Goal: Task Accomplishment & Management: Manage account settings

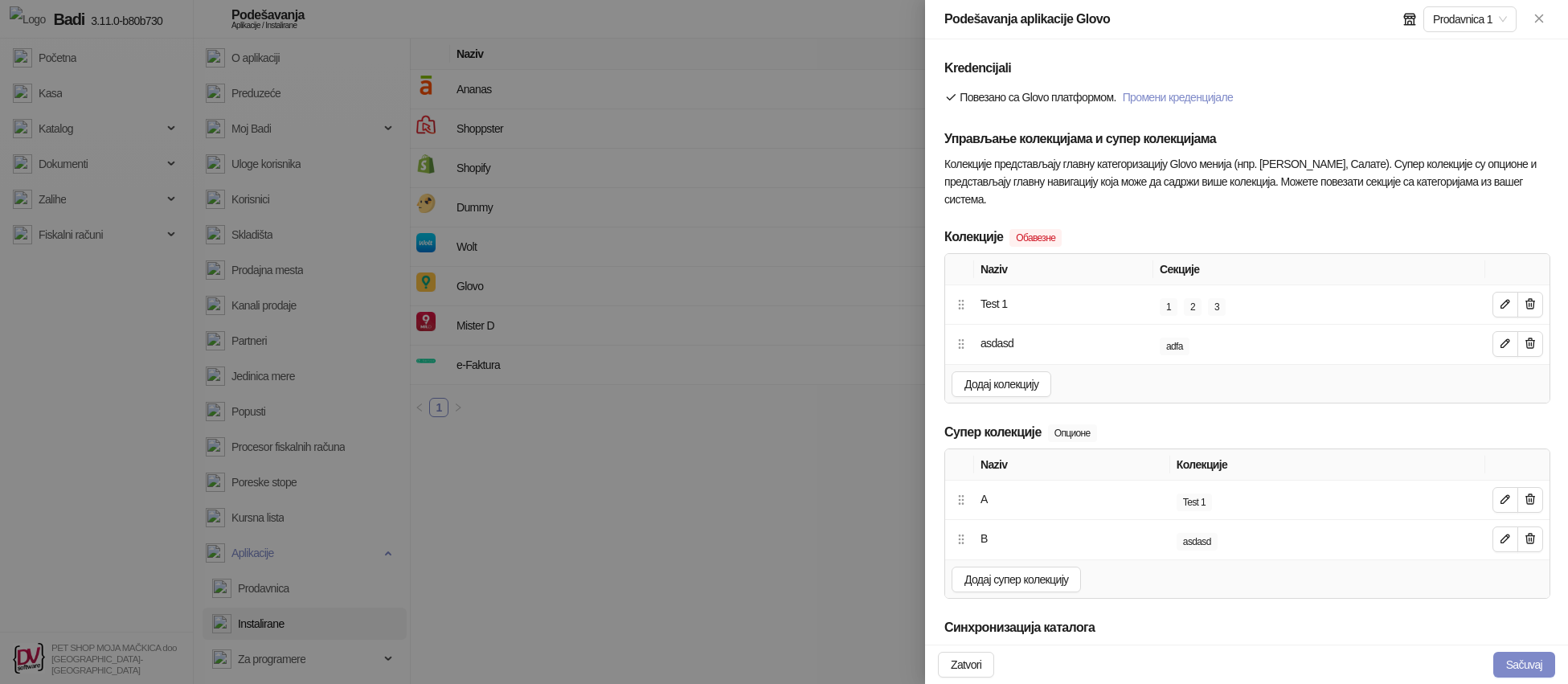
click at [784, 183] on div at bounding box center [784, 342] width 1568 height 684
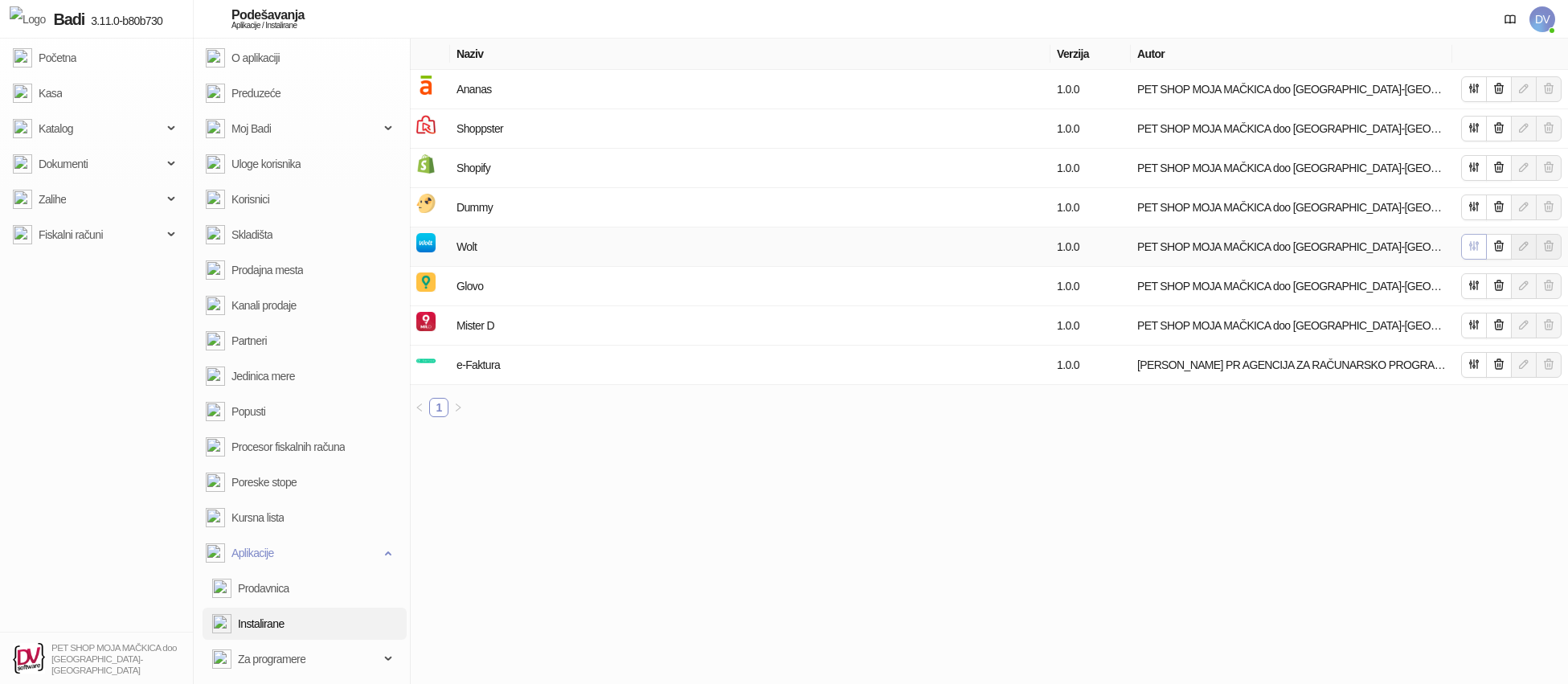
click at [1472, 250] on icon "button" at bounding box center [1474, 245] width 13 height 13
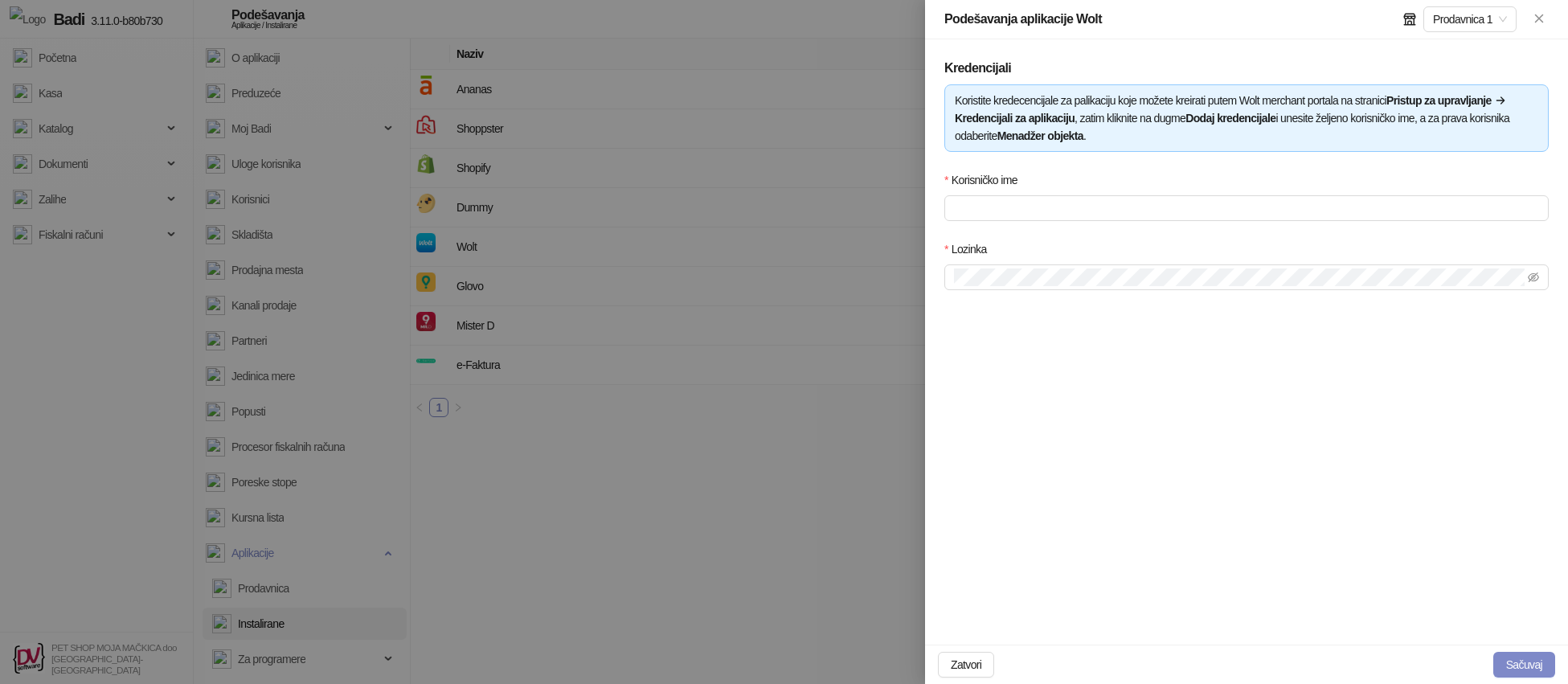
type input "**********"
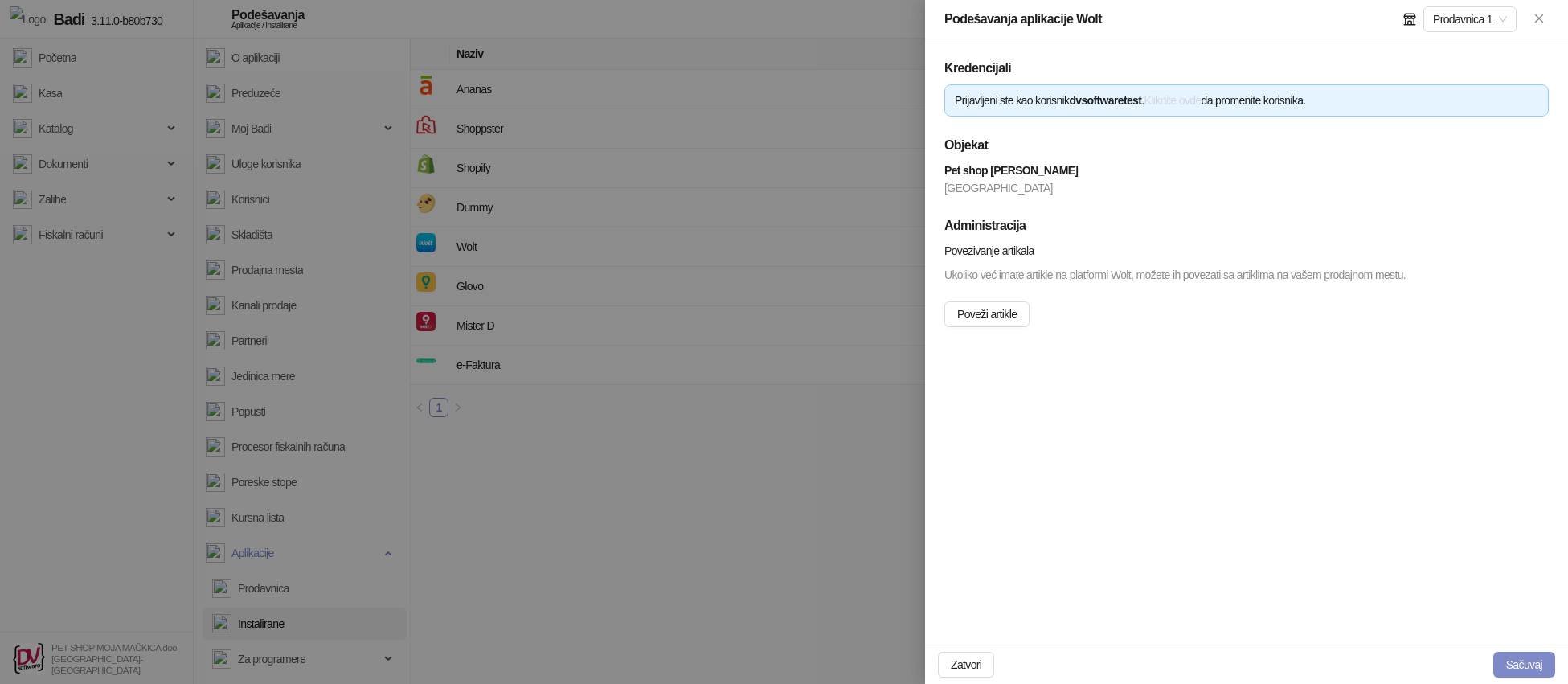
click at [1201, 106] on link "Kliknite ovde" at bounding box center [1173, 100] width 57 height 13
click at [1201, 95] on link "Kliknite ovde" at bounding box center [1173, 100] width 57 height 13
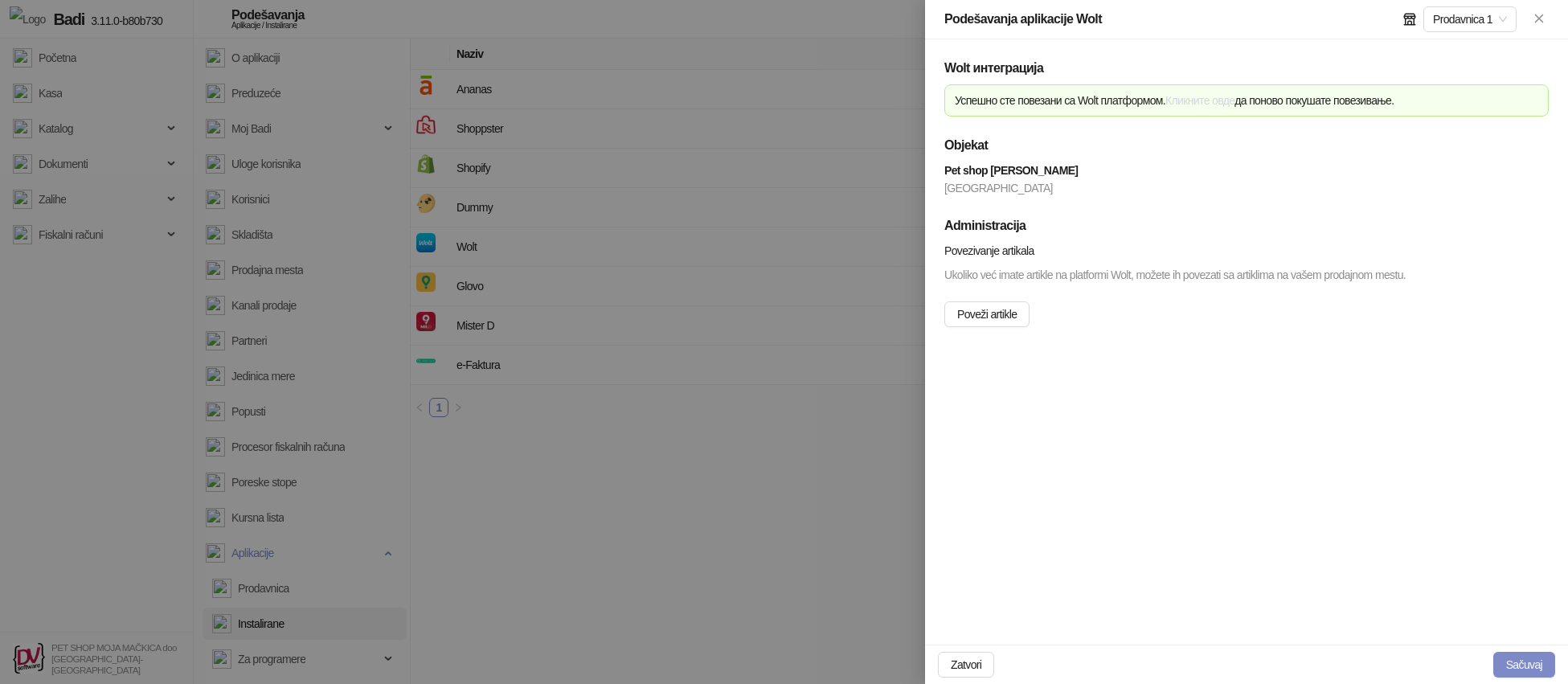
click at [1235, 100] on link "Кликните овде" at bounding box center [1200, 100] width 69 height 13
click at [1235, 98] on link "Кликните овде" at bounding box center [1200, 100] width 69 height 13
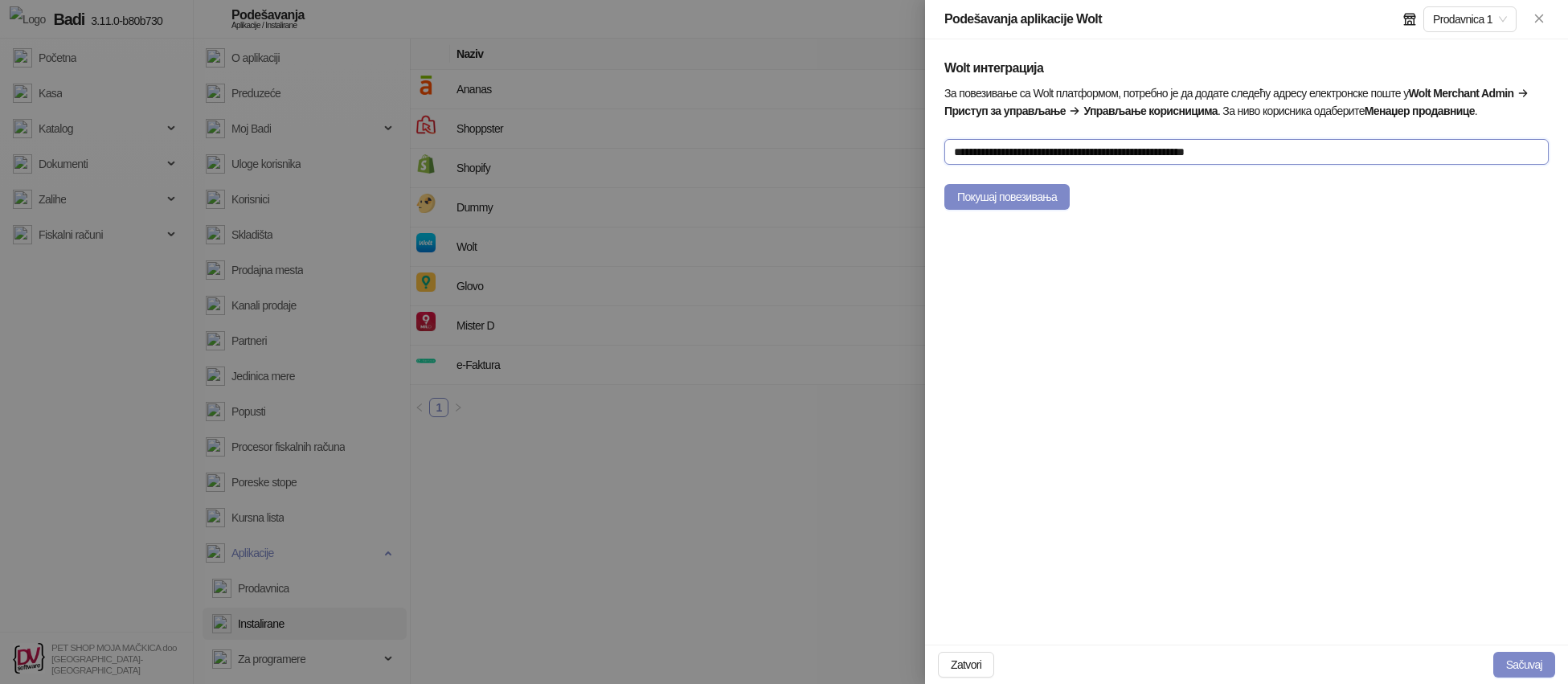
click at [1032, 165] on input "**********" at bounding box center [1247, 152] width 605 height 26
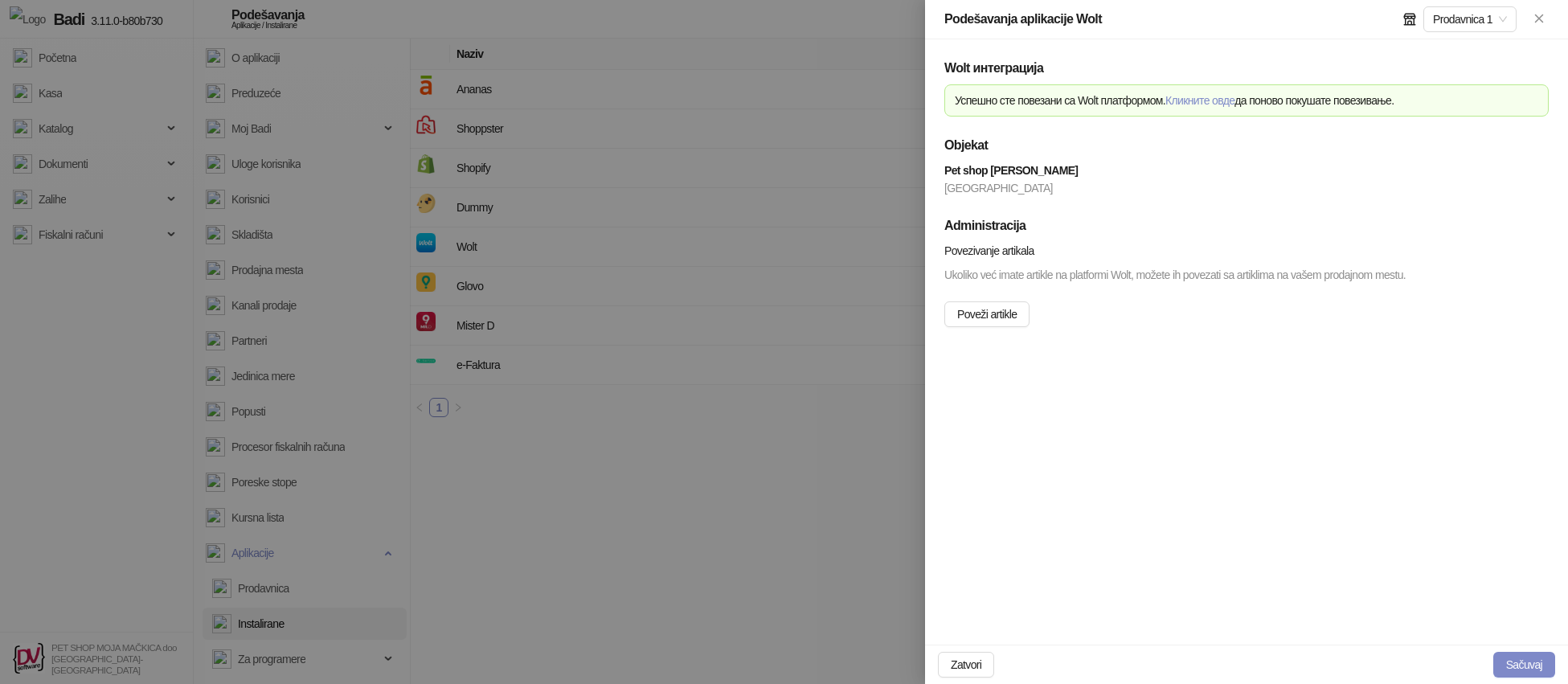
click at [1235, 102] on link "Кликните овде" at bounding box center [1200, 100] width 69 height 13
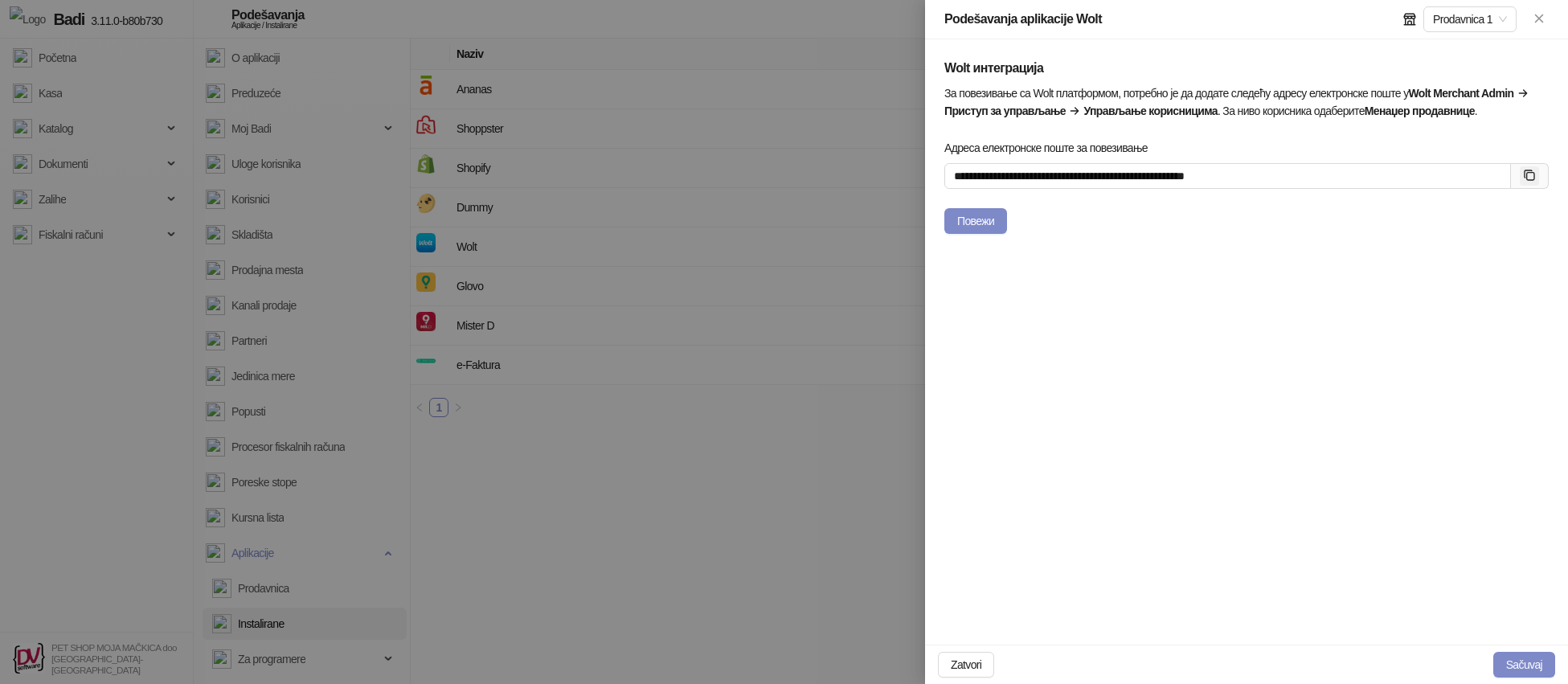
click at [1527, 182] on icon "button" at bounding box center [1529, 175] width 13 height 13
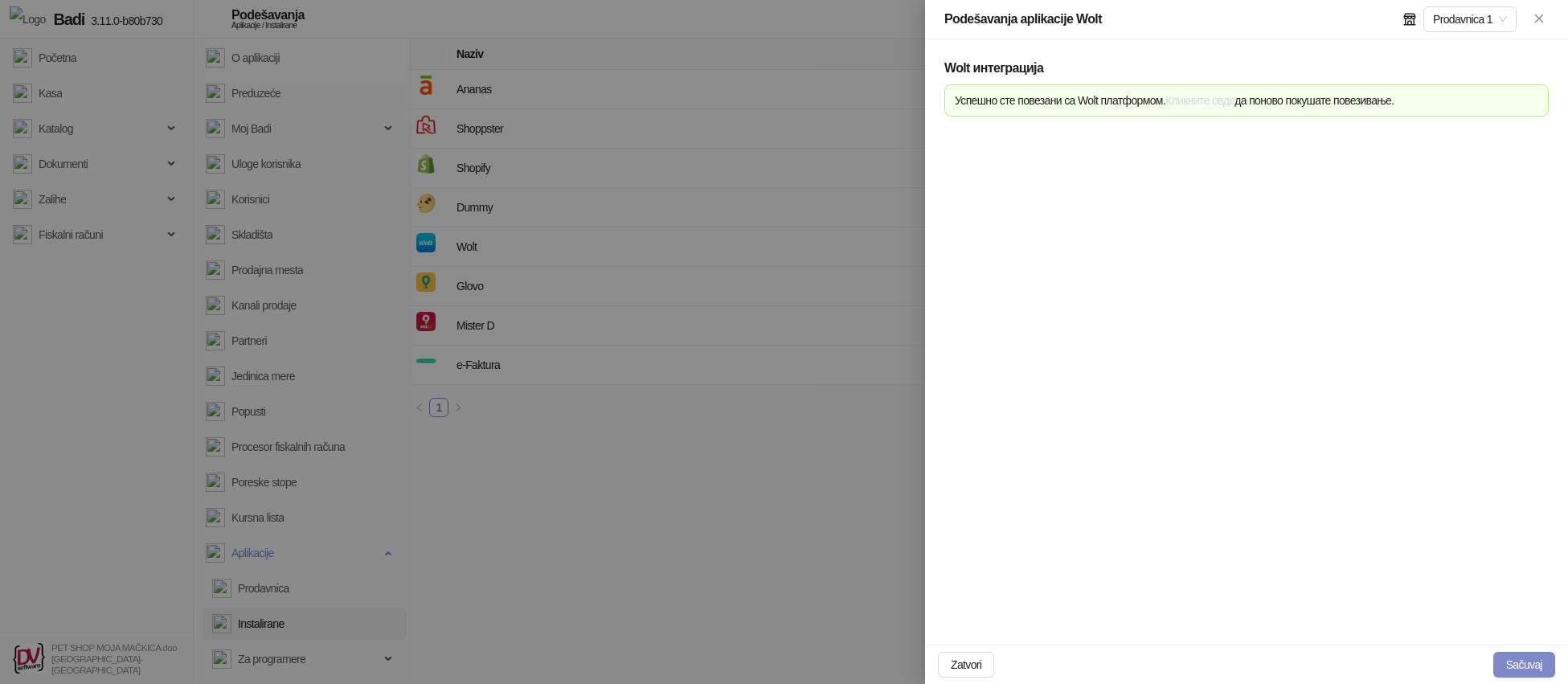
click at [1235, 106] on link "Кликните овде" at bounding box center [1200, 100] width 69 height 13
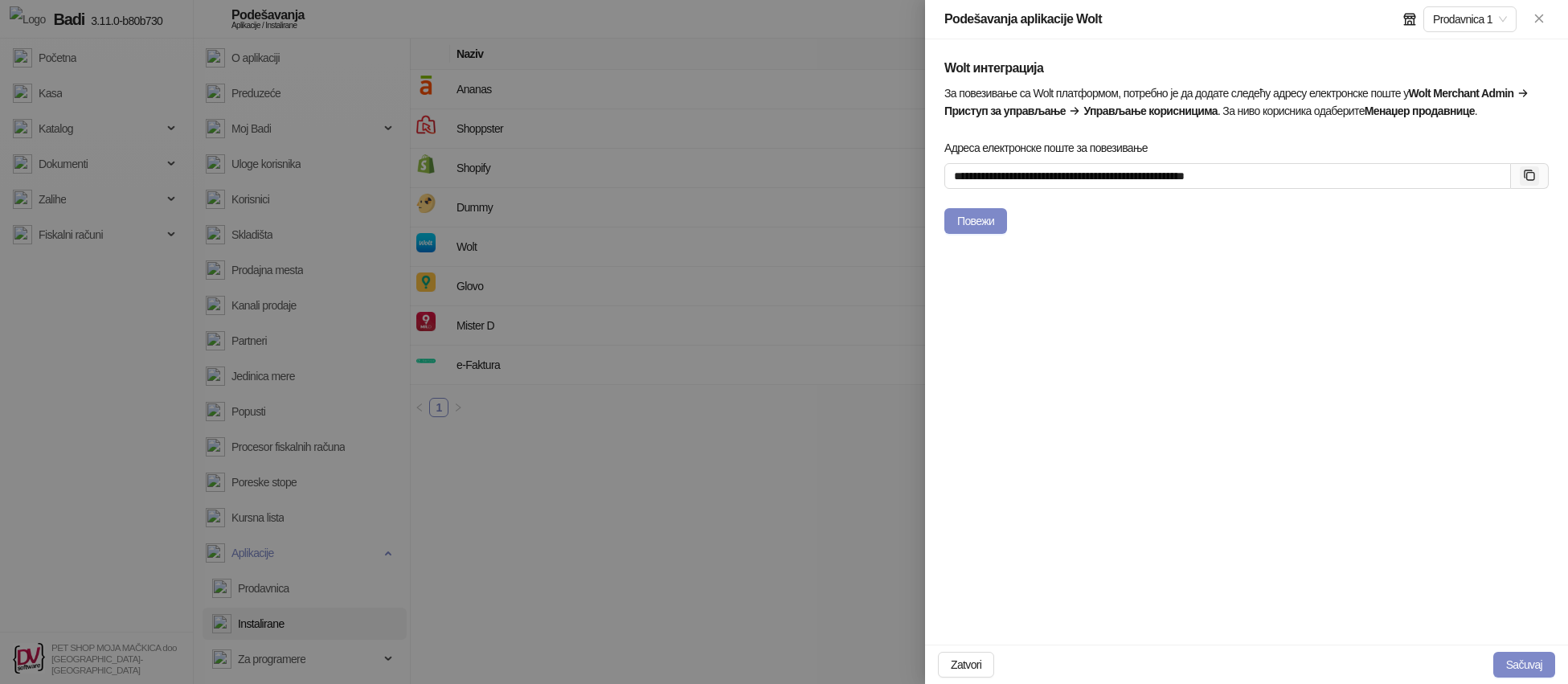
click at [1521, 186] on button "button" at bounding box center [1530, 176] width 20 height 20
